Goal: Information Seeking & Learning: Learn about a topic

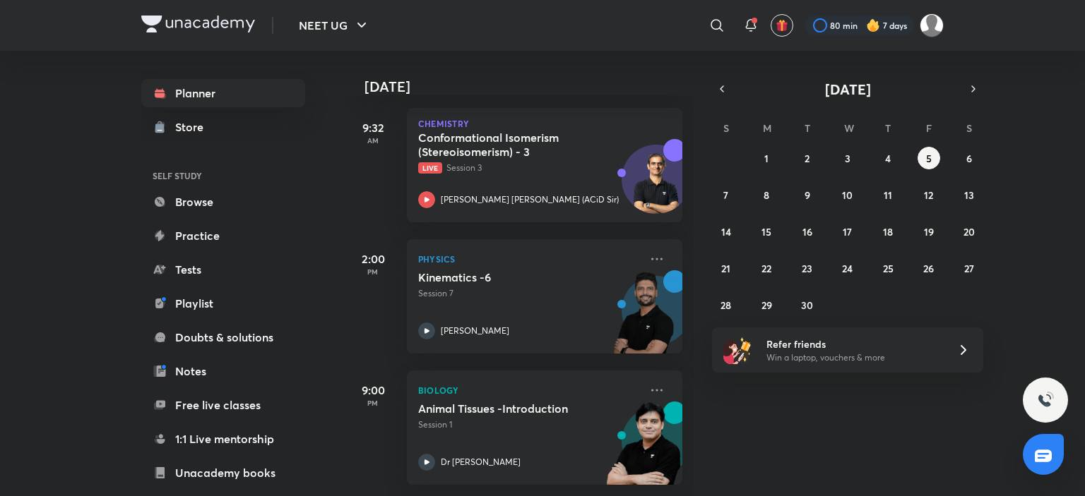
scroll to position [80, 0]
click at [888, 153] on abbr "4" at bounding box center [888, 158] width 6 height 13
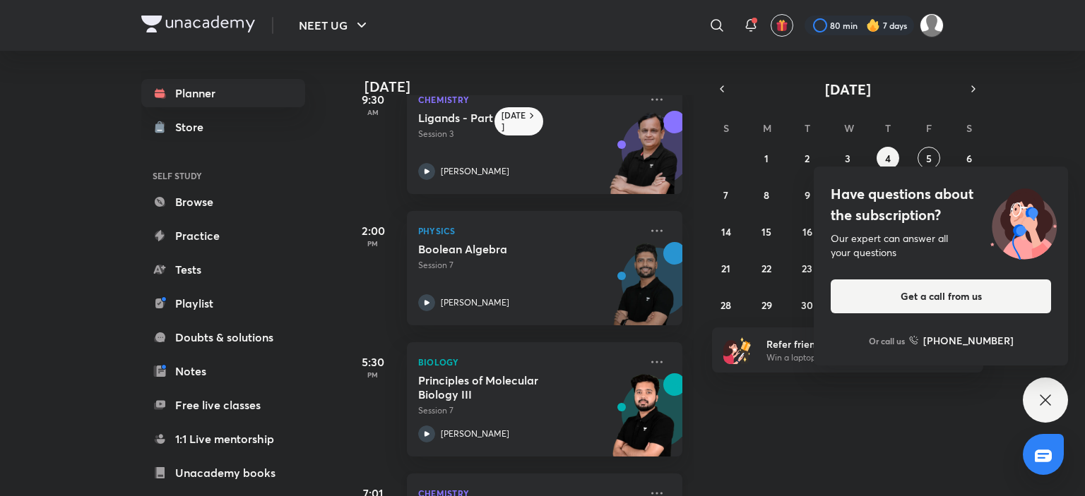
scroll to position [0, 0]
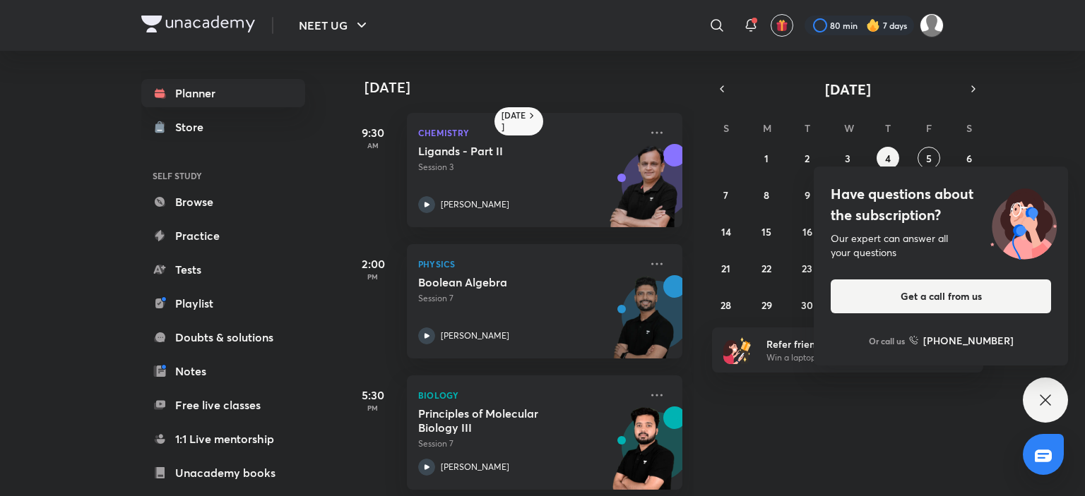
click at [1065, 410] on div "Have questions about the subscription? Our expert can answer all your questions…" at bounding box center [1044, 400] width 45 height 45
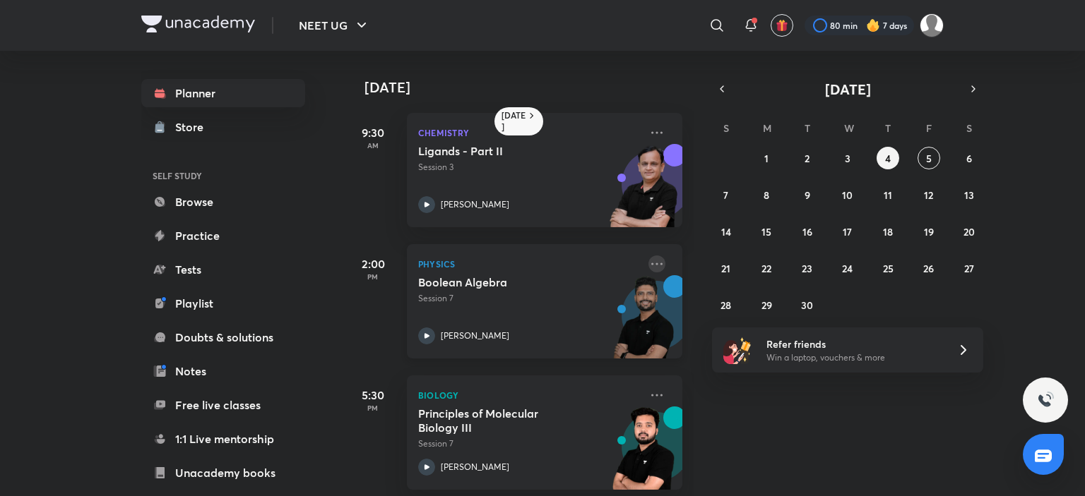
click at [648, 269] on icon at bounding box center [656, 264] width 17 height 17
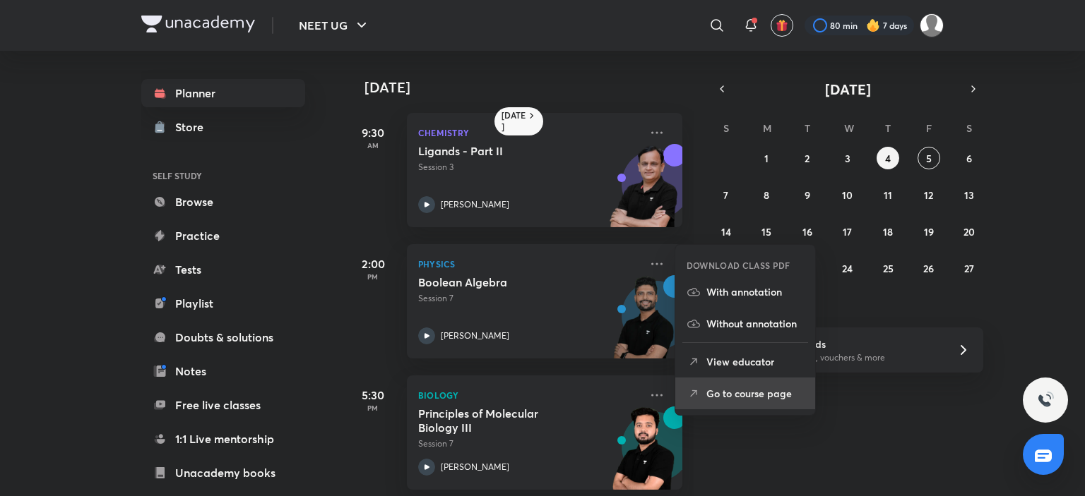
click at [752, 388] on p "Go to course page" at bounding box center [754, 393] width 97 height 15
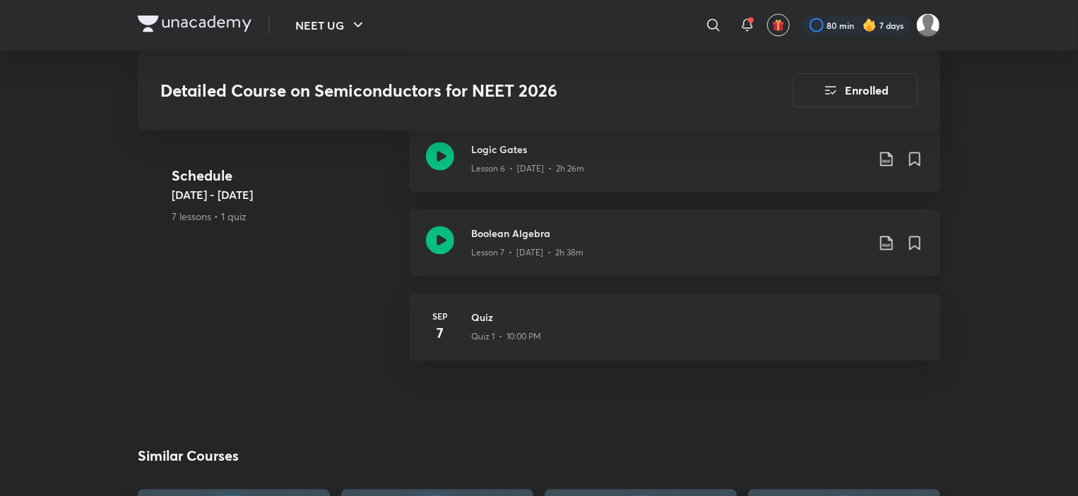
scroll to position [1296, 0]
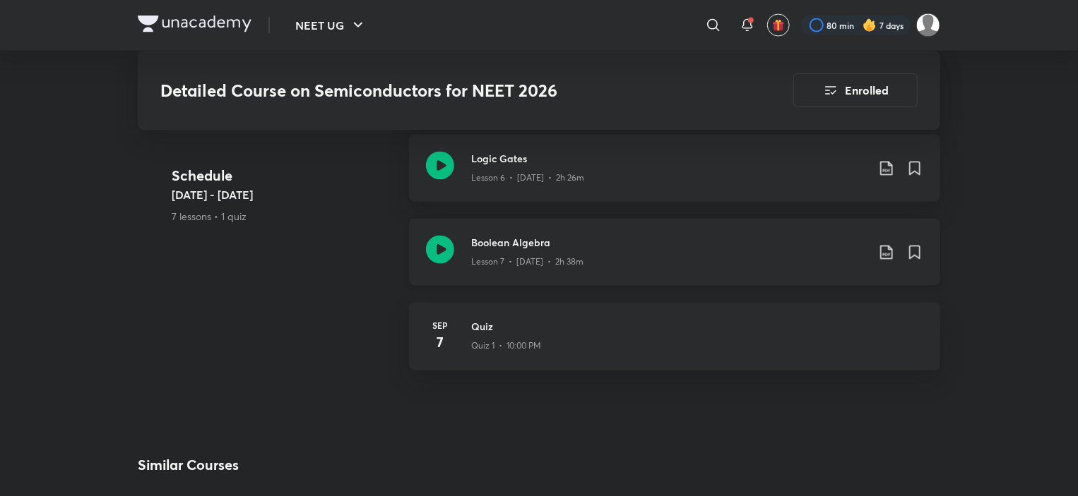
click at [545, 236] on h3 "Boolean Algebra" at bounding box center [668, 243] width 395 height 15
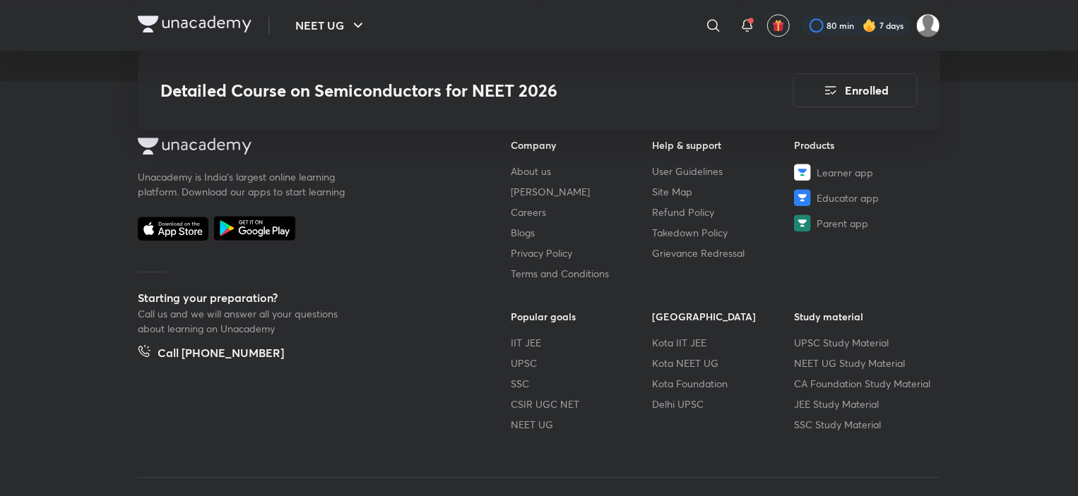
scroll to position [2028, 0]
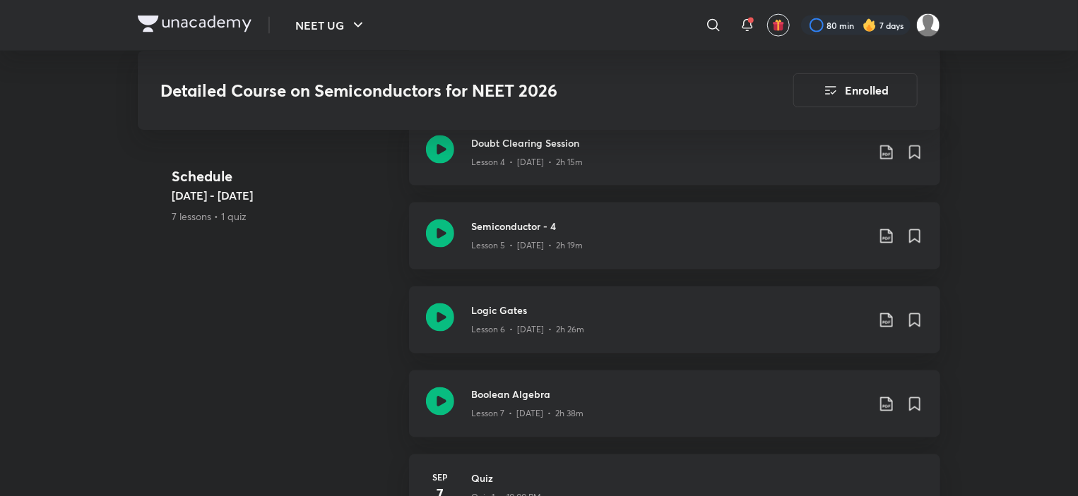
scroll to position [1342, 0]
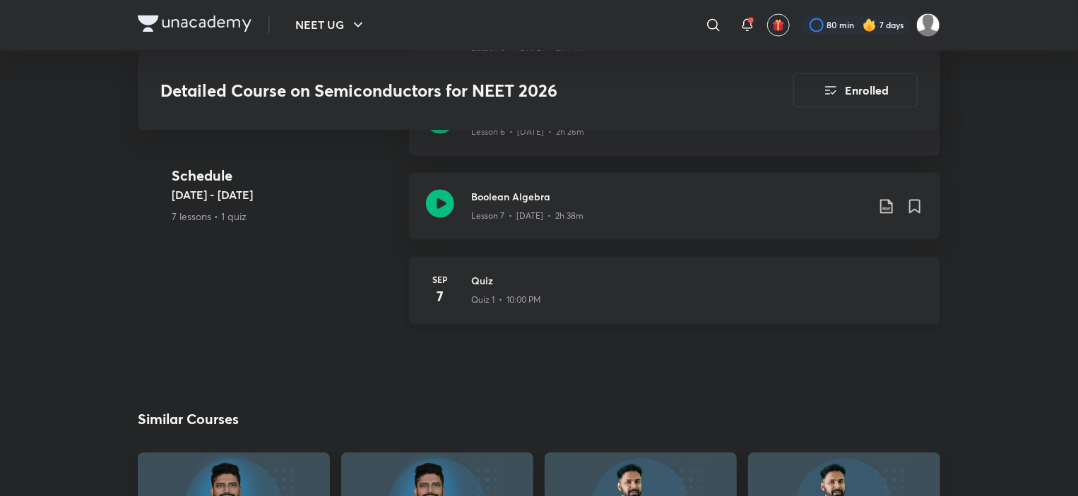
click at [506, 294] on p "Quiz 1 • 10:00 PM" at bounding box center [506, 300] width 70 height 13
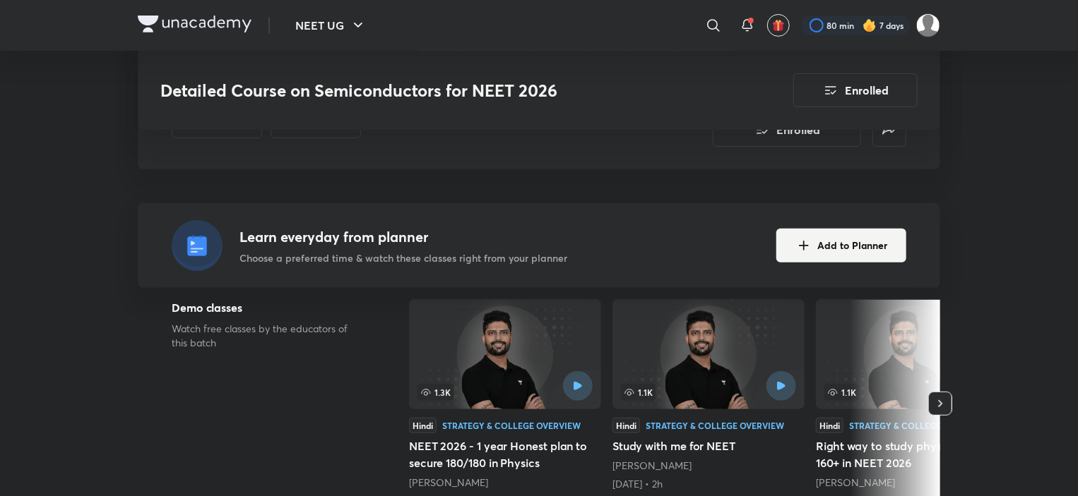
scroll to position [0, 0]
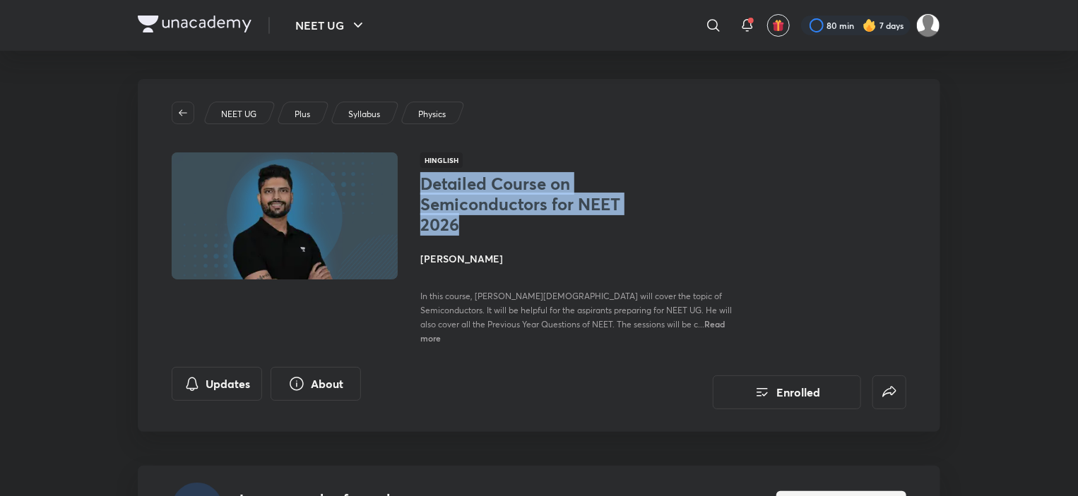
drag, startPoint x: 415, startPoint y: 186, endPoint x: 484, endPoint y: 234, distance: 84.6
click at [484, 234] on div "Hinglish Detailed Course on Semiconductors for NEET 2026 Prateek Jain In this c…" at bounding box center [539, 249] width 734 height 192
copy h1 "Detailed Course on Semiconductors for NEET 2026"
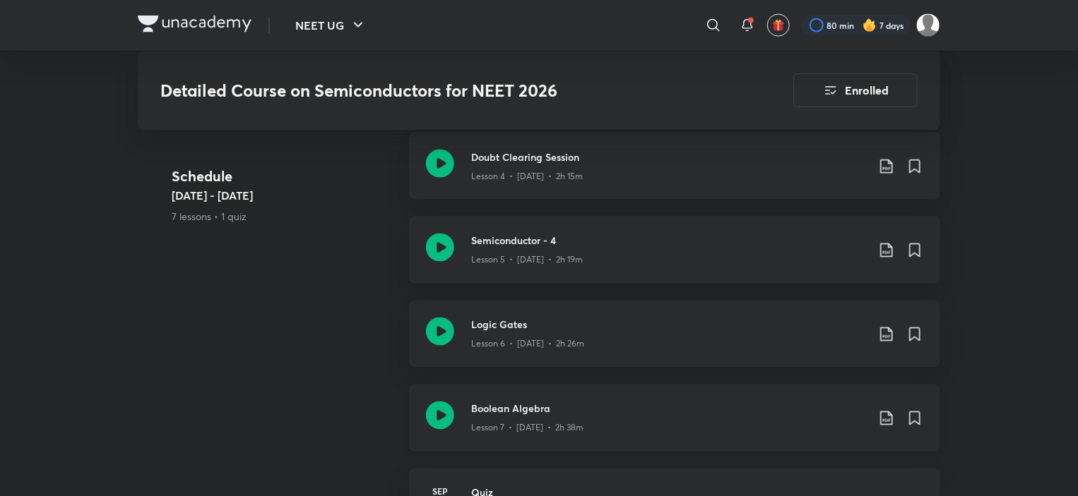
scroll to position [1130, 0]
click at [887, 242] on icon at bounding box center [886, 250] width 17 height 17
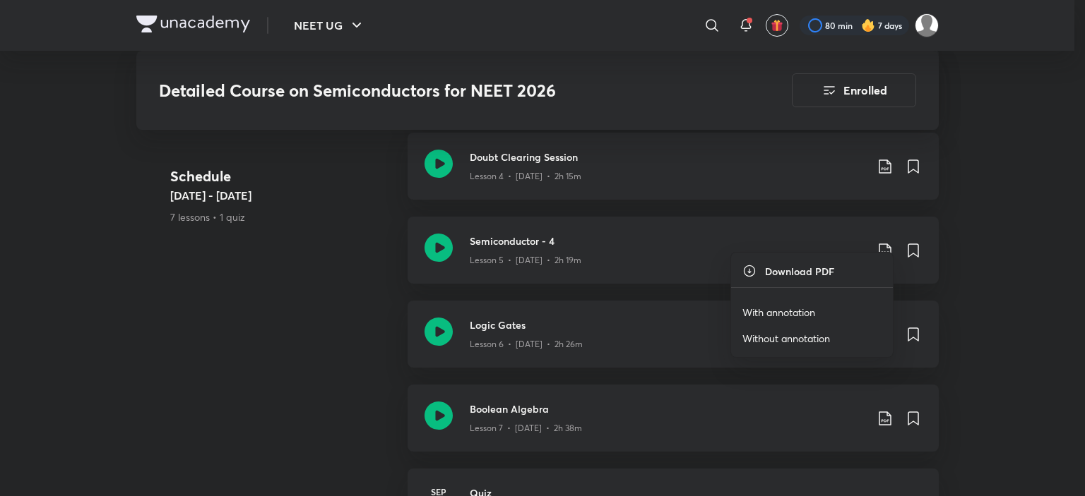
click at [773, 309] on p "With annotation" at bounding box center [778, 312] width 73 height 15
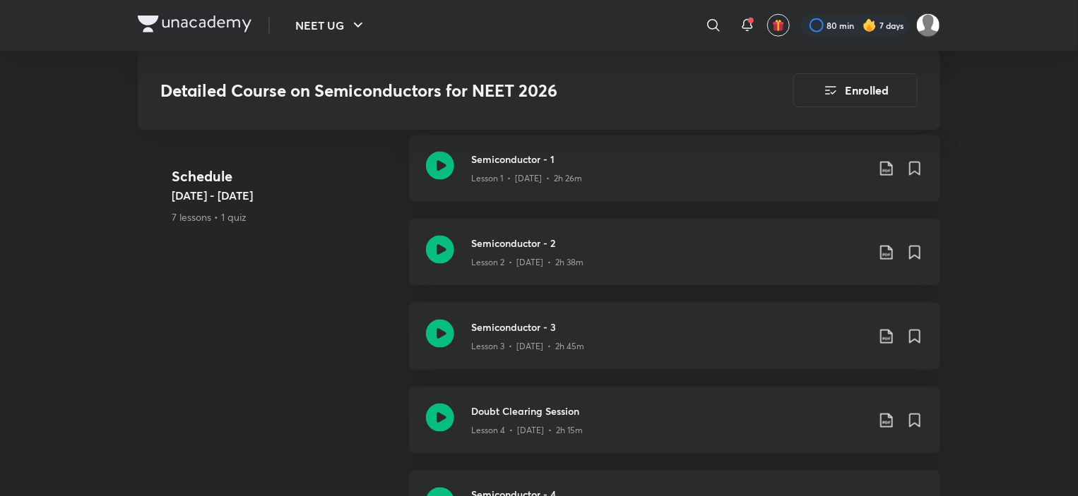
scroll to position [777, 0]
